Goal: Information Seeking & Learning: Learn about a topic

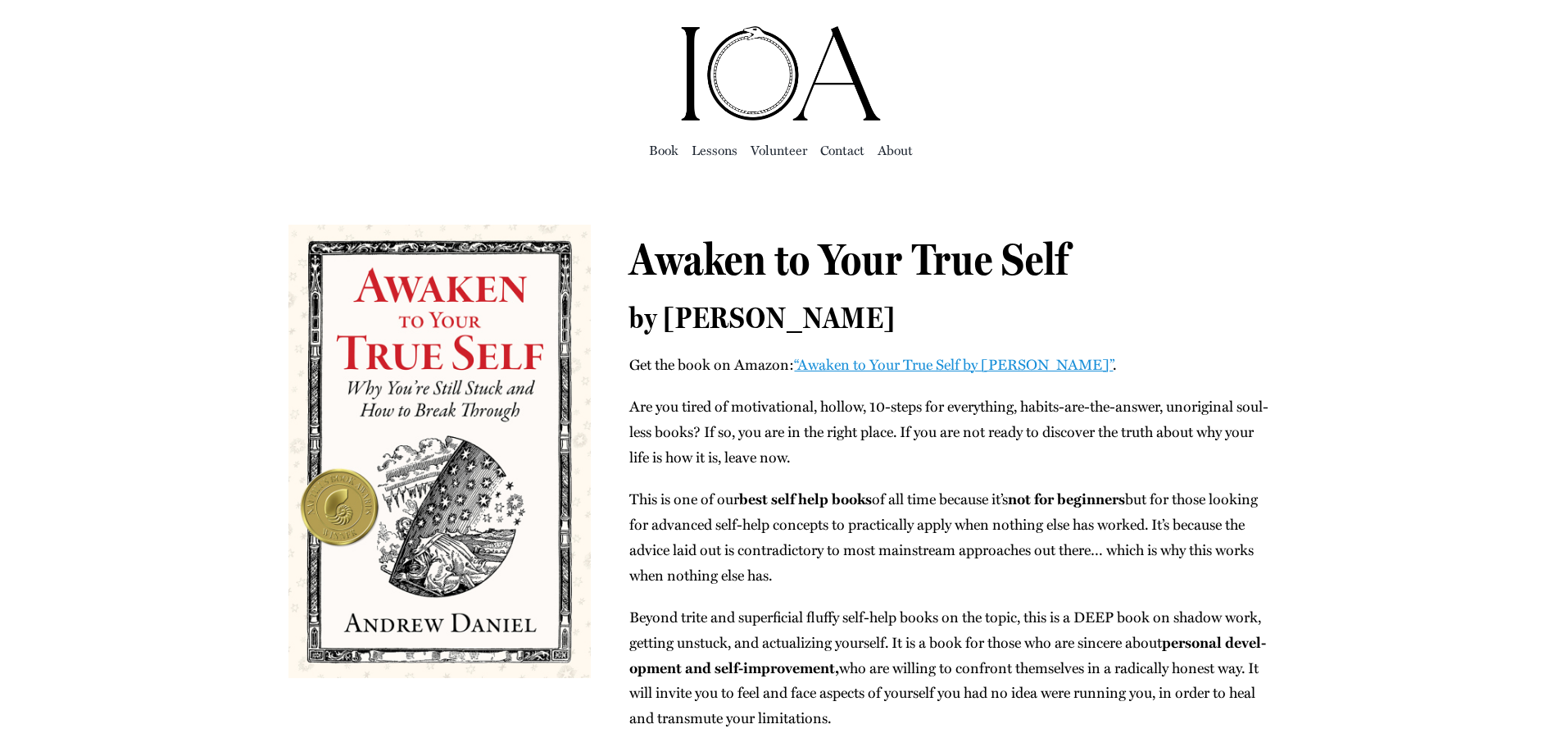
click at [792, 92] on img "ioa-logo" at bounding box center [781, 74] width 205 height 98
click at [883, 366] on link "“Awak­en to Your True Self by [PERSON_NAME]”" at bounding box center [953, 363] width 319 height 21
